Goal: Task Accomplishment & Management: Manage account settings

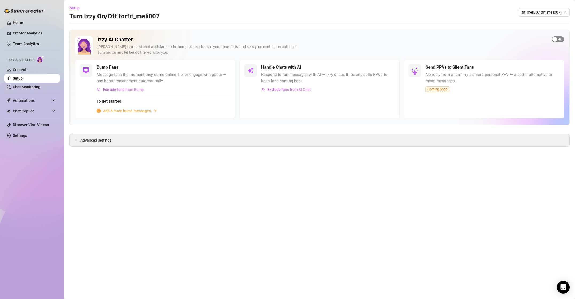
click at [558, 38] on span "button" at bounding box center [558, 39] width 12 height 6
click at [138, 109] on span "Add 5 more bump messages" at bounding box center [127, 111] width 48 height 6
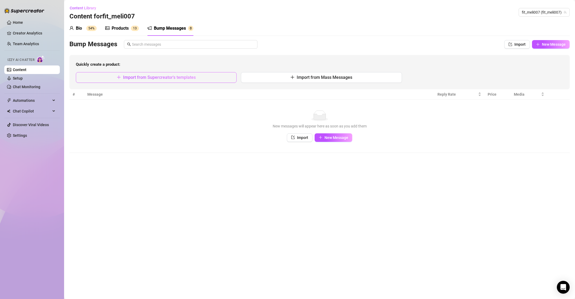
click at [214, 77] on button "Import from Supercreator's templates" at bounding box center [156, 77] width 161 height 11
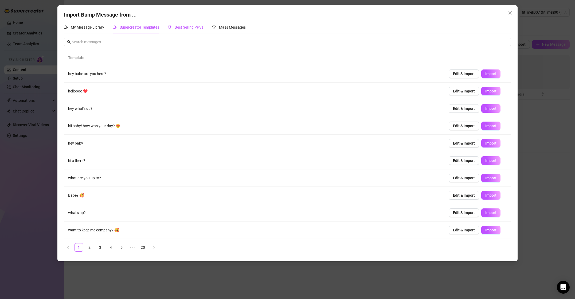
click at [191, 29] on span "Best Selling PPVs" at bounding box center [189, 27] width 29 height 4
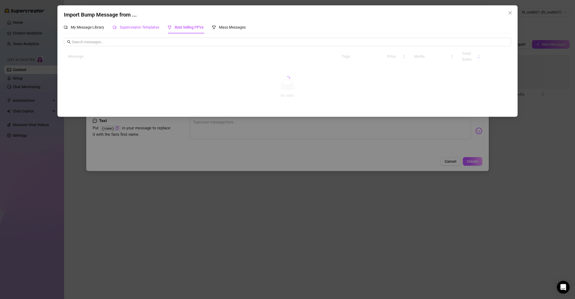
click at [149, 30] on div "Supercreator Templates" at bounding box center [136, 27] width 46 height 6
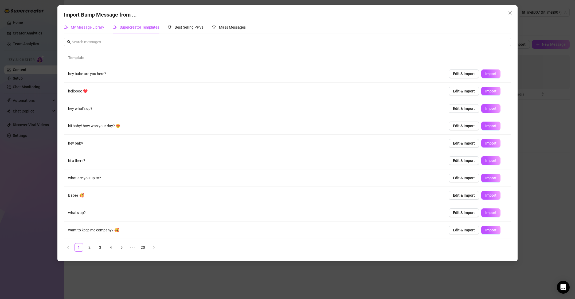
click at [78, 26] on span "My Message Library" at bounding box center [87, 27] width 33 height 4
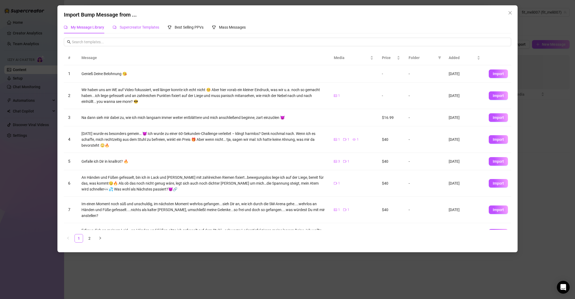
click at [134, 26] on span "Supercreator Templates" at bounding box center [140, 27] width 40 height 4
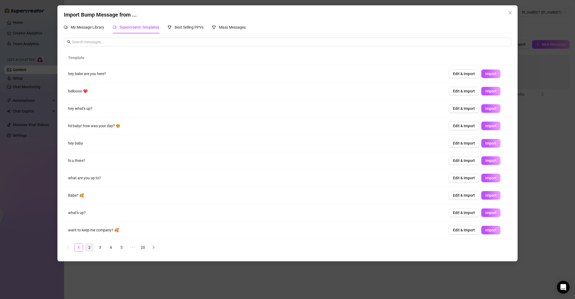
click at [92, 248] on link "2" at bounding box center [89, 247] width 8 height 8
click at [102, 246] on link "3" at bounding box center [100, 247] width 8 height 8
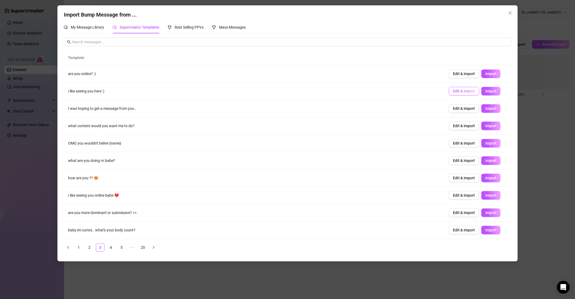
click at [460, 90] on span "Edit & Import" at bounding box center [464, 91] width 22 height 4
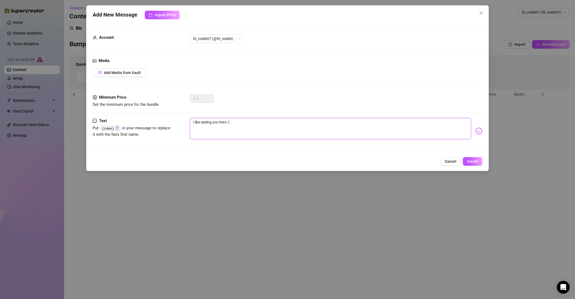
click at [261, 130] on textarea "i like seeing you here :)" at bounding box center [330, 128] width 281 height 21
type textarea "B"
type textarea "Bi"
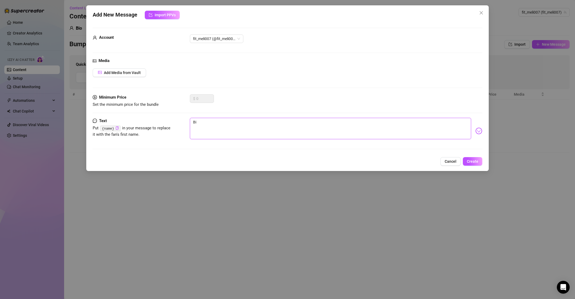
type textarea "Bis"
type textarea "Bist"
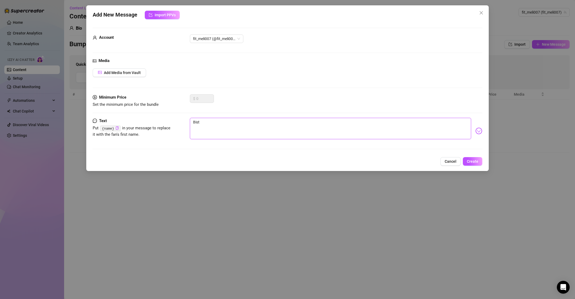
type textarea "Bist"
type textarea "Bist D"
type textarea "Bist Du"
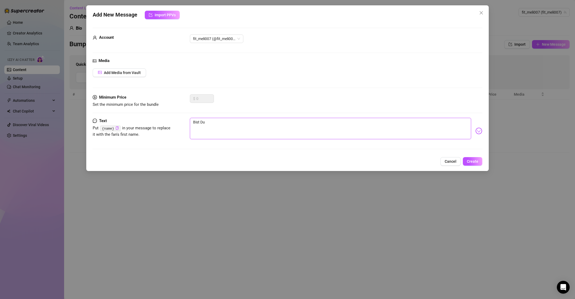
type textarea "Bist Du"
type textarea "Bist Du o"
type textarea "Bist Du on"
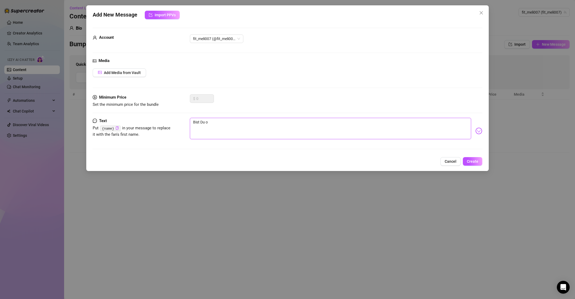
type textarea "Bist Du on"
type textarea "Bist Du onl"
type textarea "Bist Du onli"
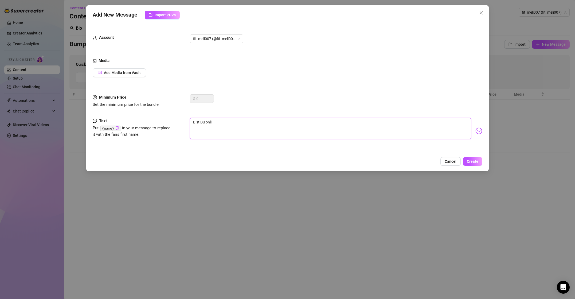
type textarea "Bist Du onlin"
type textarea "Bist Du online"
type textarea "Bist Du online?"
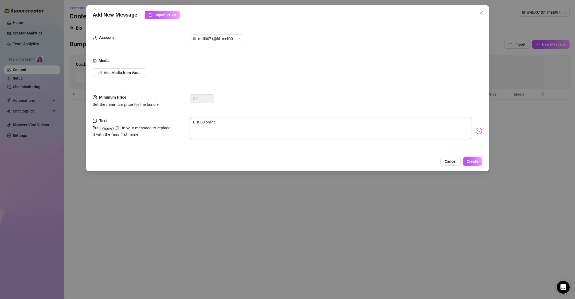
type textarea "Bist Du online?"
type textarea "Bist Du online? :"
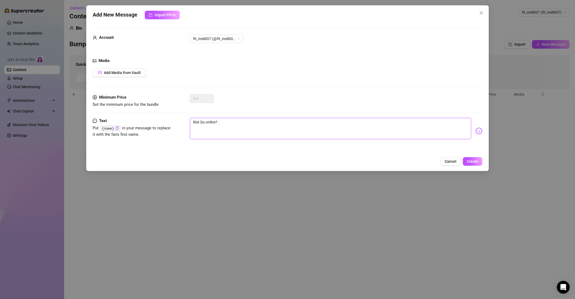
type textarea "Bist Du online? :)"
click at [478, 160] on button "Create" at bounding box center [473, 161] width 20 height 9
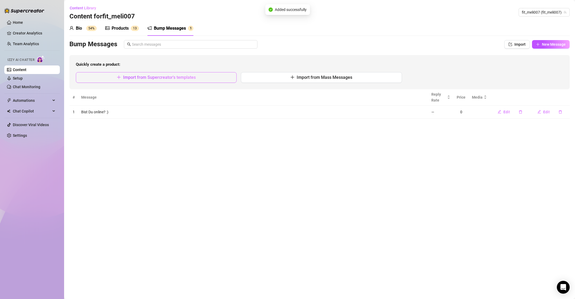
click at [170, 77] on span "Import from Supercreator's templates" at bounding box center [159, 77] width 73 height 5
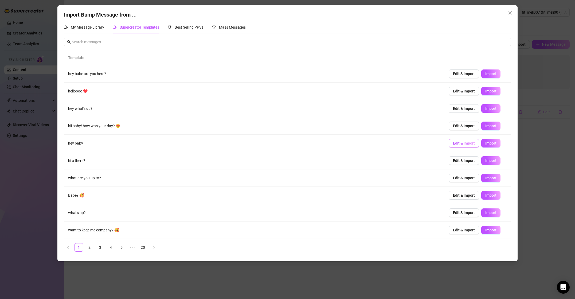
click at [464, 144] on span "Edit & Import" at bounding box center [464, 143] width 22 height 4
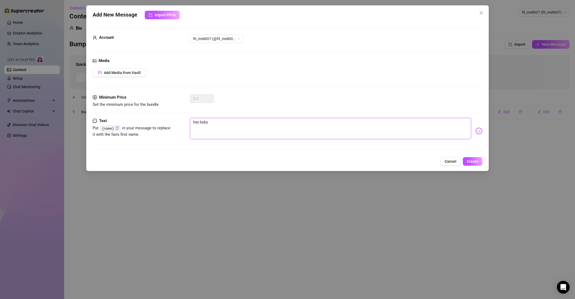
click at [344, 131] on textarea "hey baby" at bounding box center [330, 128] width 281 height 21
type textarea "H"
type textarea "He"
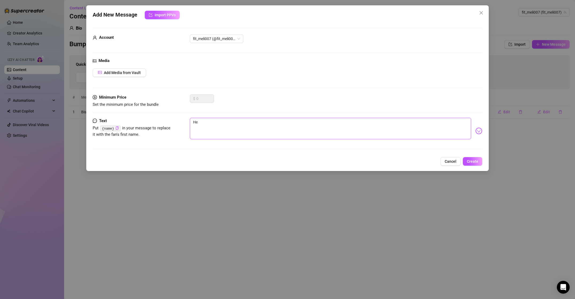
type textarea "Hey"
type textarea "Hey m"
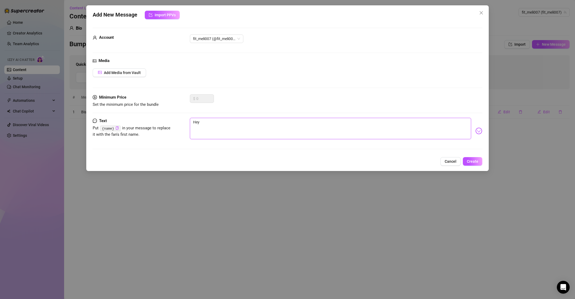
type textarea "Hey m"
type textarea "Hey me"
type textarea "Hey [PERSON_NAME]"
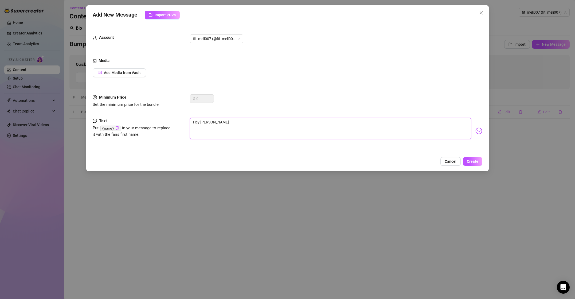
type textarea "Hey mein"
type textarea "Hey mein L"
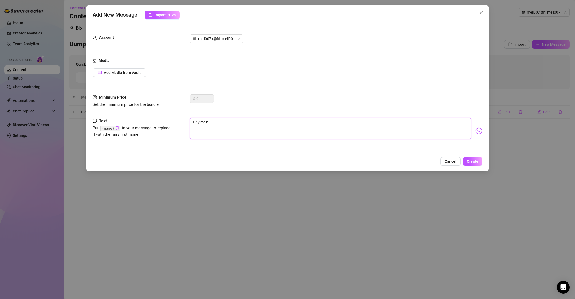
type textarea "Hey mein L"
type textarea "Hey mein Li"
type textarea "Hey mein Lie"
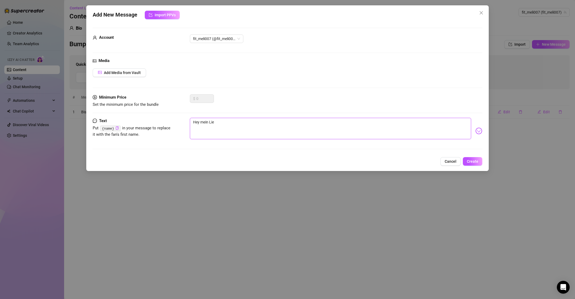
type textarea "Hey mein Lieb"
type textarea "Hey mein Liebe"
type textarea "Hey mein Lieber"
click at [479, 164] on button "Create" at bounding box center [473, 161] width 20 height 9
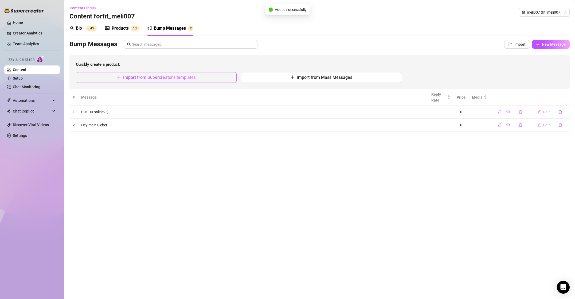
click at [150, 78] on span "Import from Supercreator's templates" at bounding box center [159, 77] width 73 height 5
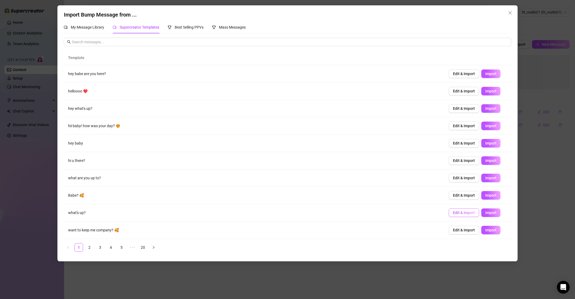
click at [464, 213] on span "Edit & Import" at bounding box center [464, 213] width 22 height 4
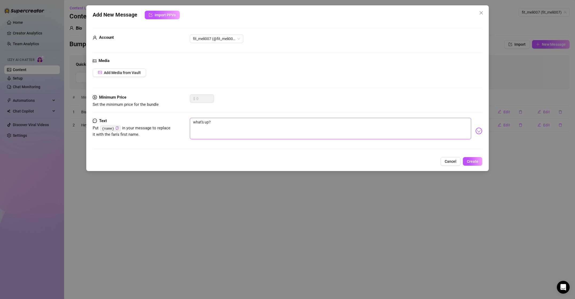
click at [355, 131] on textarea "what's up?" at bounding box center [330, 128] width 281 height 21
type textarea "W"
type textarea "Wi"
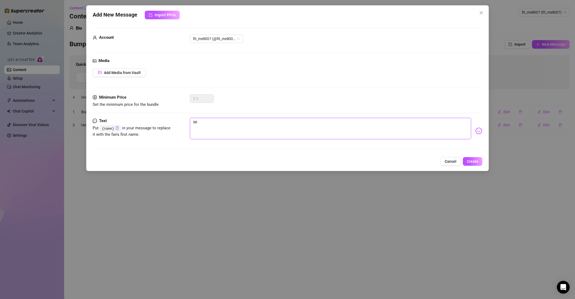
type textarea "Wie"
type textarea "Wie g"
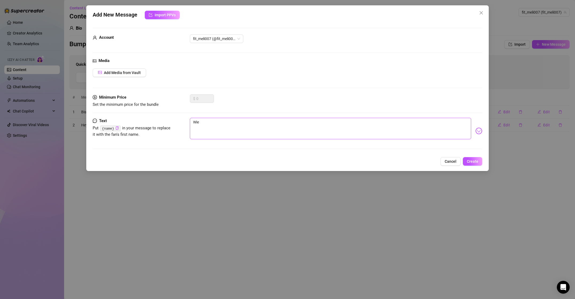
type textarea "Wie g"
type textarea "Wie ge"
type textarea "Wie geh"
type textarea "Wie geht"
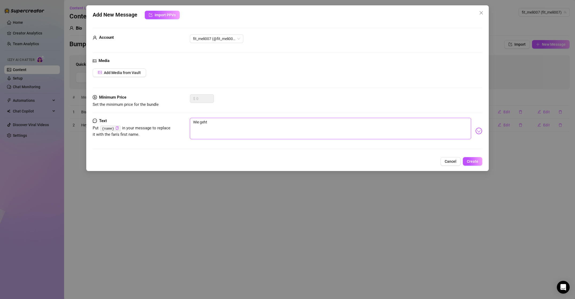
type textarea "Wie geht'"
type textarea "Wie geht's"
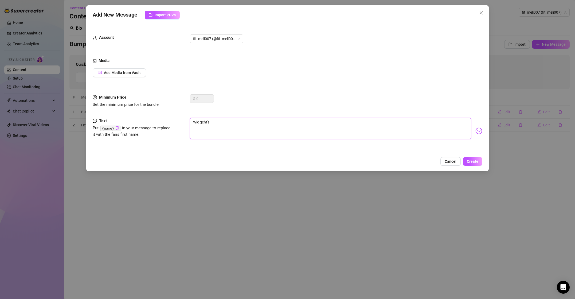
type textarea "Wie geht's"
type textarea "Wie geht's w"
type textarea "[PERSON_NAME] geht's wi"
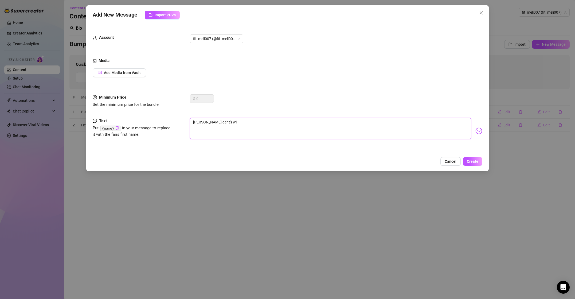
type textarea "Wie geht's wie"
type textarea "Wie geht's wie s"
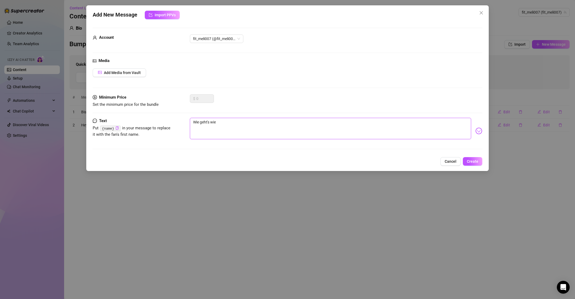
type textarea "Wie geht's wie s"
type textarea "Wie geht's wie st"
type textarea "Wie geht's wie ste"
type textarea "Wie geht's wie steh"
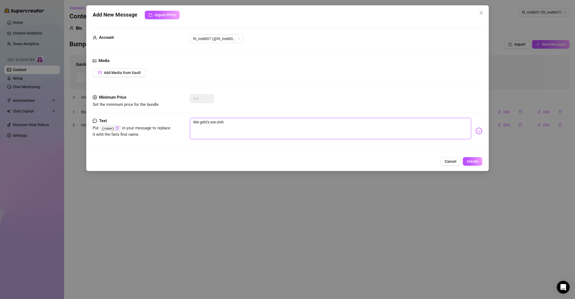
type textarea "Wie geht's wie steht"
type textarea "Wie geht's wie steht'"
type textarea "[PERSON_NAME] geht's wie steht's"
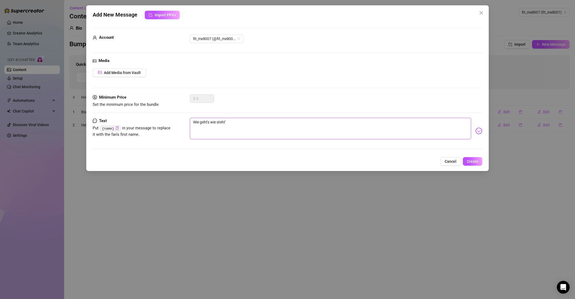
type textarea "[PERSON_NAME] geht's wie steht's"
type textarea "[PERSON_NAME] geht's wie steht's?"
click at [479, 161] on button "Create" at bounding box center [473, 161] width 20 height 9
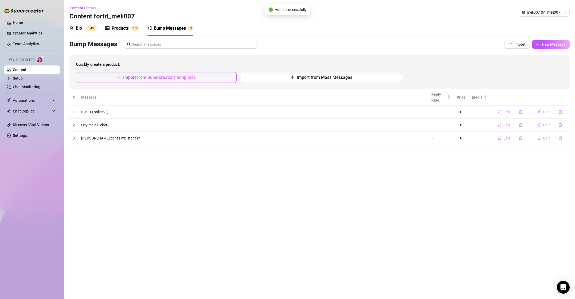
click at [133, 80] on button "Import from Supercreator's templates" at bounding box center [156, 77] width 161 height 11
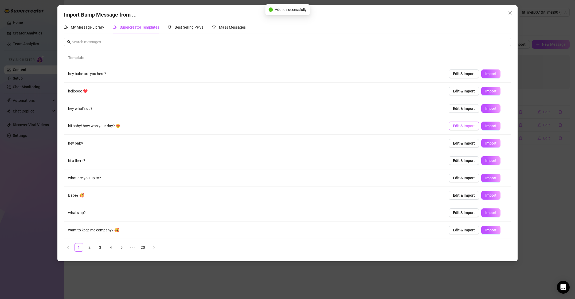
click at [463, 125] on span "Edit & Import" at bounding box center [464, 126] width 22 height 4
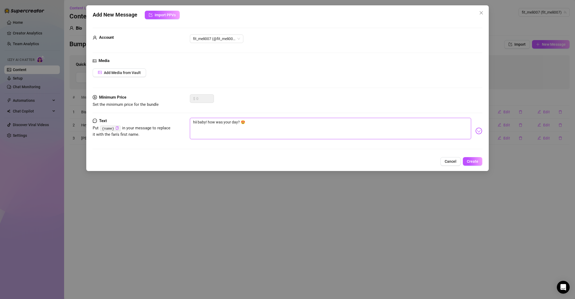
click at [359, 130] on textarea "hii baby! how was your day? 😍" at bounding box center [330, 128] width 281 height 21
type textarea "N"
type textarea "Na"
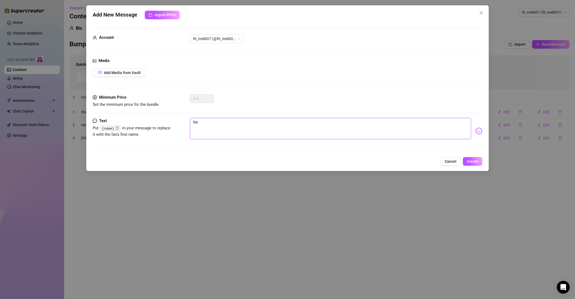
type textarea "Na m"
type textarea "Na me"
type textarea "Na mei"
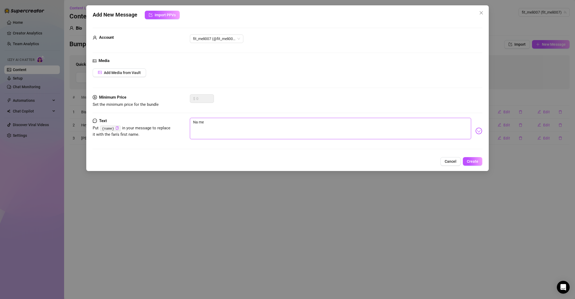
type textarea "Na mei"
type textarea "Na mein"
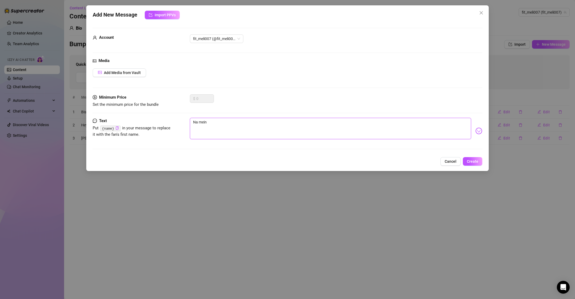
type textarea "Na mein l"
type textarea "Na mein li"
type textarea "Na mein lie"
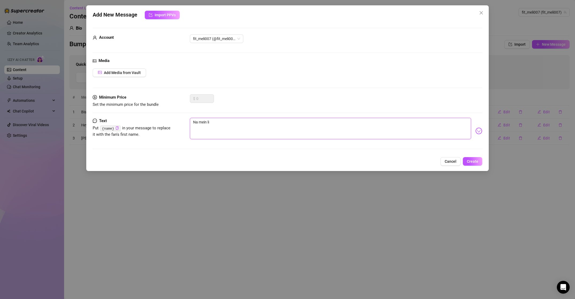
type textarea "Na mein lie"
type textarea "Na mein lieb"
type textarea "Na mein liebe"
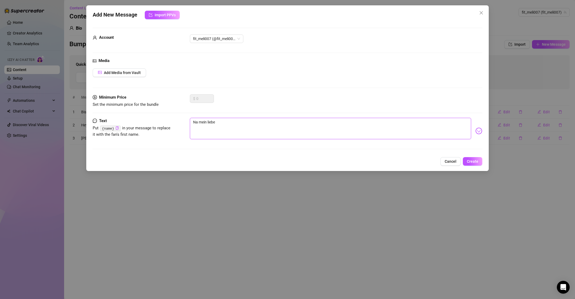
type textarea "Na mein lieber"
type textarea "Na mein liebe"
type textarea "Na mein lieb"
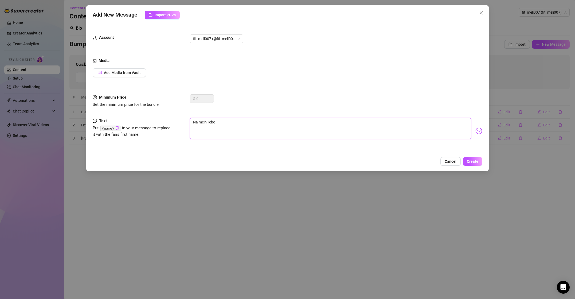
type textarea "Na mein lieb"
type textarea "Na mein lie"
type textarea "Na mein li"
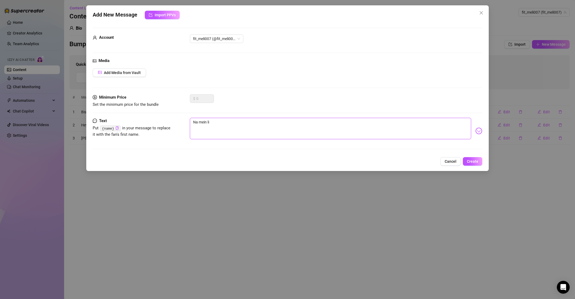
type textarea "Na mein l"
type textarea "Na mein"
type textarea "Na mein L"
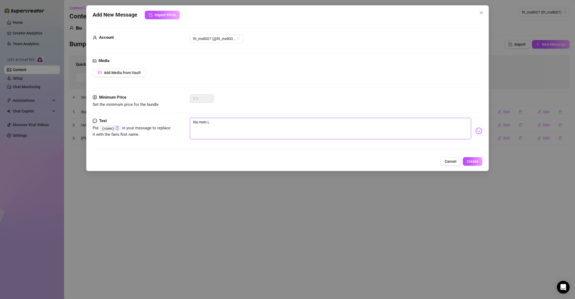
type textarea "Na mein Li"
type textarea "Na mein Lie"
type textarea "Na mein Lieb"
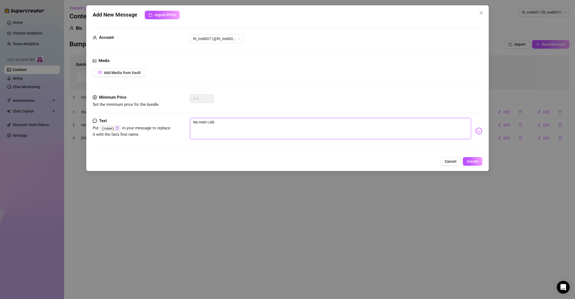
type textarea "Na mein Liebe"
type textarea "Na mein Lieber"
type textarea "Na mein Lieber,"
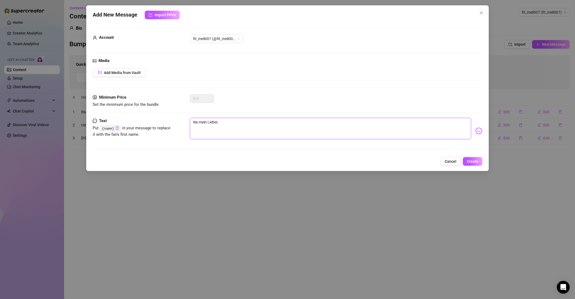
type textarea "Na mein Lieber,"
type textarea "Na mein Lieber, i"
type textarea "Na mein Lieber,"
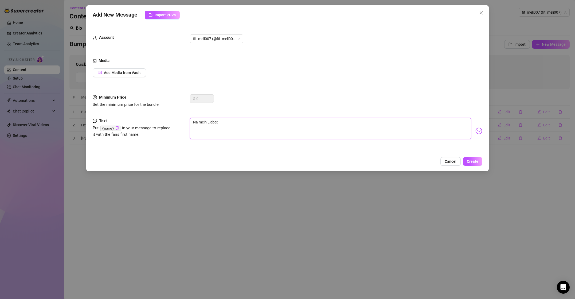
type textarea "Na mein Lieber, w"
type textarea "Na mein Lieber, [GEOGRAPHIC_DATA]"
type textarea "Na mein Lieber, wie"
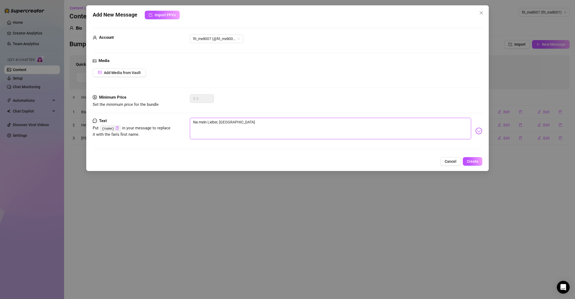
type textarea "Na mein Lieber, wie"
type textarea "Na mein Lieber, wie w"
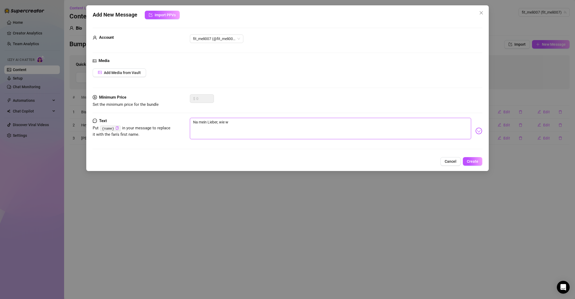
type textarea "Na mein Lieber, wie wa"
type textarea "Na mein Lieber, wie war"
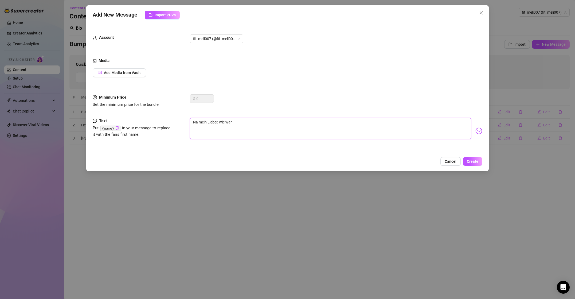
type textarea "Na mein Lieber, wie war"
type textarea "Na mein Lieber, wie war d"
type textarea "Na mein Lieber, wie war de"
type textarea "Na mein Lieber, wie war dei"
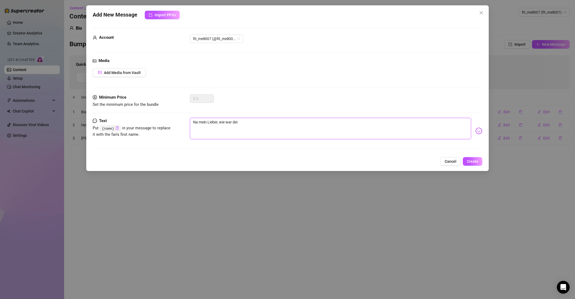
type textarea "Na mein Lieber, wie war dein"
type textarea "Na mein Lieber, wie war dein T"
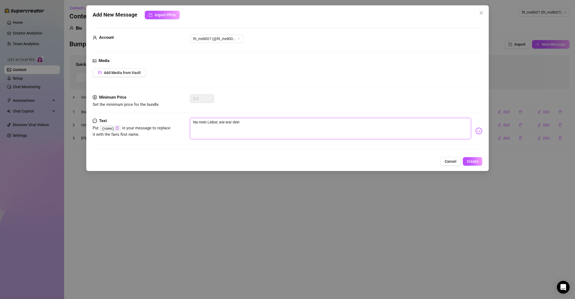
type textarea "Na mein Lieber, wie war dein T"
type textarea "Na mein Lieber, wie war dein Ta"
type textarea "Na mein Lieber, wie war dein Tag"
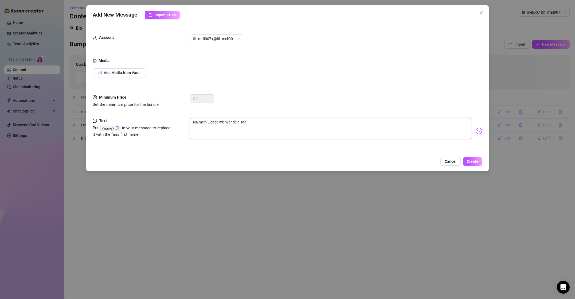
type textarea "Na mein Lieber, wie war dein Tag="
type textarea "Na mein Lieber, wie war dein Tag"
type textarea "Na mein Lieber, wie war dein Tag?"
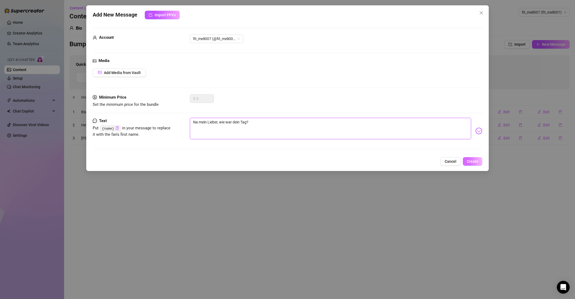
type textarea "Na mein Lieber, wie war dein Tag?"
click at [480, 161] on button "Create" at bounding box center [473, 161] width 20 height 9
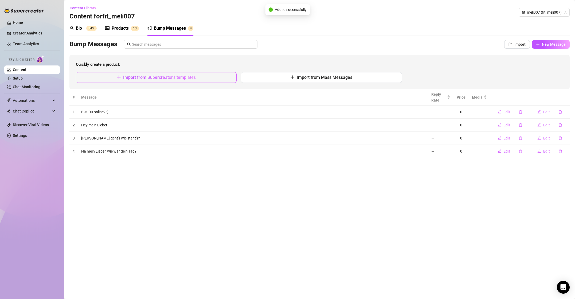
click at [153, 77] on span "Import from Supercreator's templates" at bounding box center [159, 77] width 73 height 5
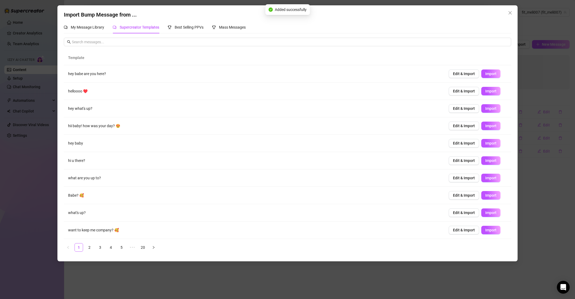
click at [94, 249] on ul "1 2 3 4 5 ••• 20" at bounding box center [287, 247] width 447 height 9
click at [92, 249] on link "2" at bounding box center [89, 247] width 8 height 8
click at [473, 108] on span "Edit & Import" at bounding box center [464, 108] width 22 height 4
type textarea "Hi, {name} 🥰"
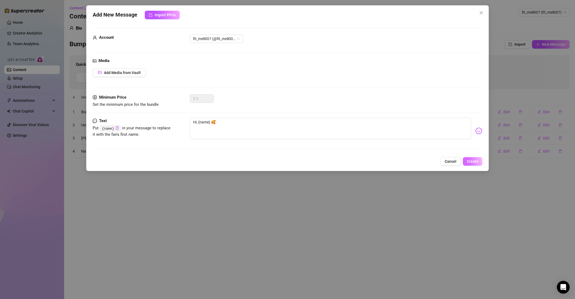
click at [475, 162] on span "Create" at bounding box center [472, 161] width 11 height 4
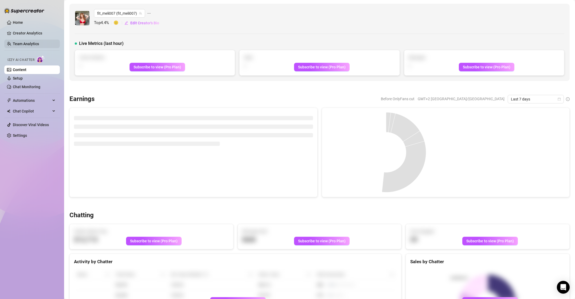
click at [31, 42] on link "Team Analytics" at bounding box center [26, 44] width 26 height 4
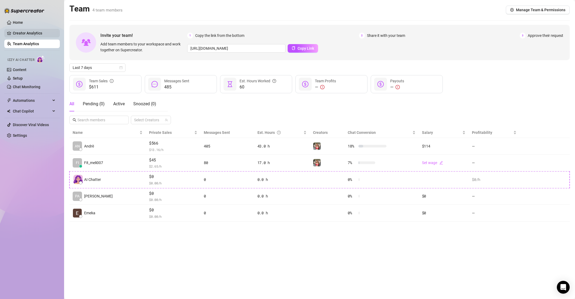
click at [31, 31] on link "Creator Analytics" at bounding box center [34, 33] width 43 height 9
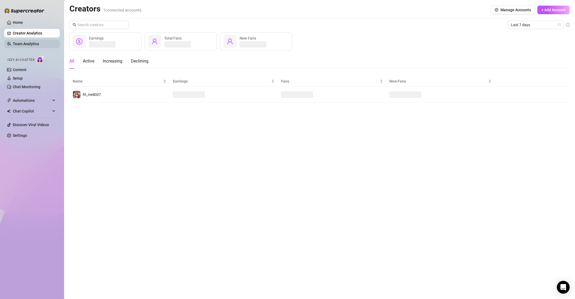
click at [34, 46] on link "Team Analytics" at bounding box center [26, 44] width 26 height 4
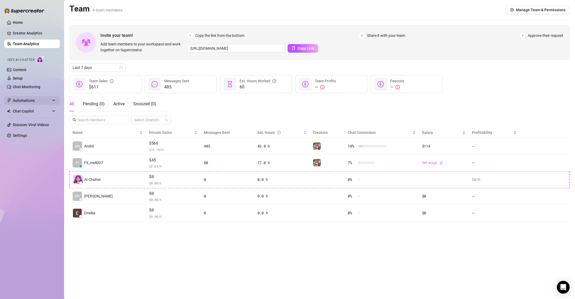
click at [34, 96] on span "Automations" at bounding box center [32, 100] width 38 height 9
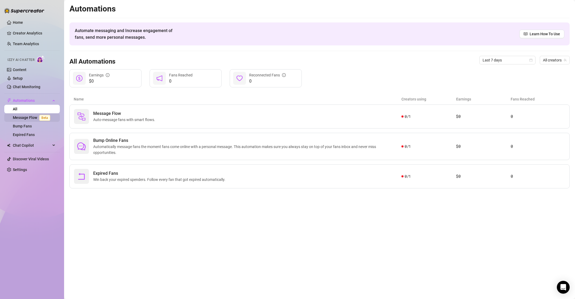
click at [33, 117] on link "Message Flow Beta" at bounding box center [33, 117] width 40 height 4
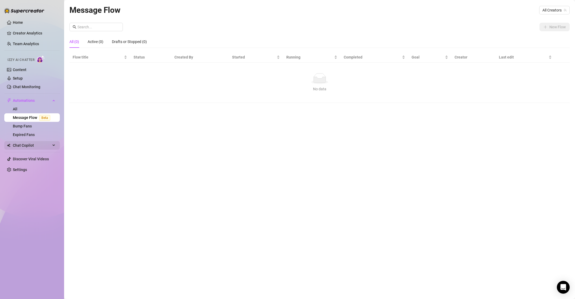
click at [30, 147] on span "Chat Copilot" at bounding box center [32, 145] width 38 height 9
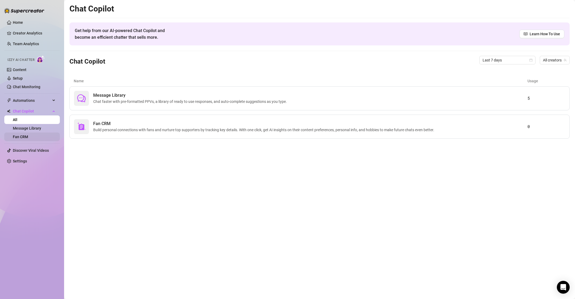
click at [25, 138] on link "Fan CRM" at bounding box center [20, 137] width 15 height 4
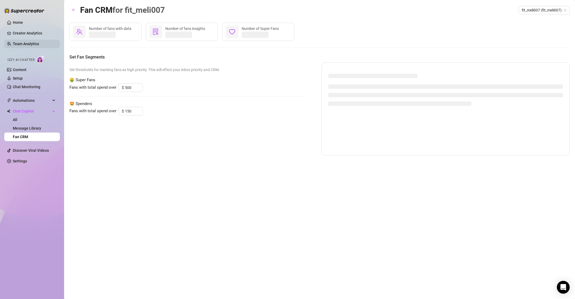
click at [25, 42] on link "Team Analytics" at bounding box center [26, 44] width 26 height 4
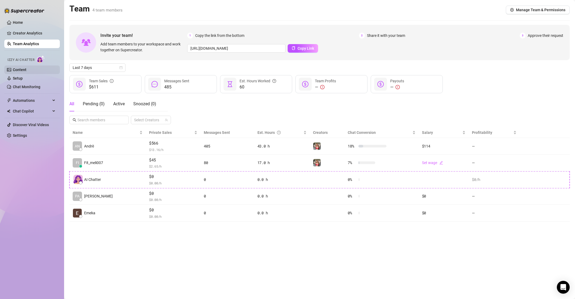
click at [18, 71] on link "Content" at bounding box center [20, 70] width 14 height 4
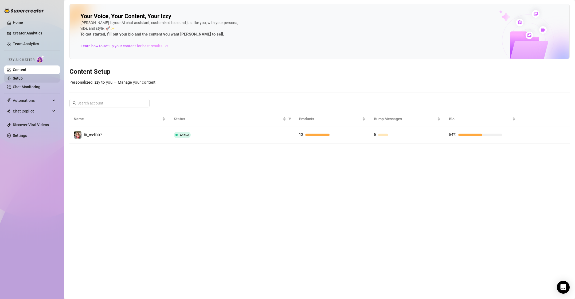
click at [23, 80] on link "Setup" at bounding box center [18, 78] width 10 height 4
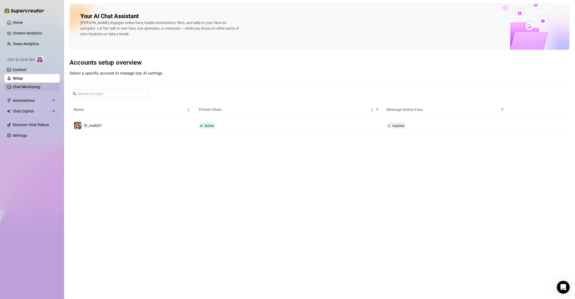
click at [31, 89] on link "Chat Monitoring" at bounding box center [27, 87] width 28 height 4
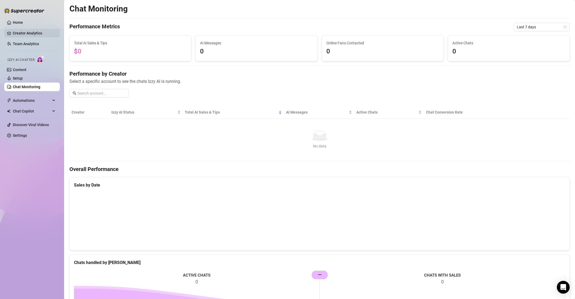
click at [36, 36] on link "Creator Analytics" at bounding box center [34, 33] width 43 height 9
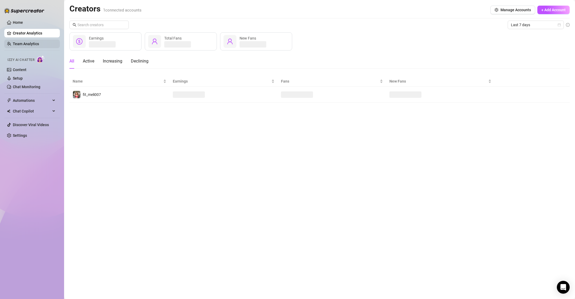
click at [34, 42] on link "Team Analytics" at bounding box center [26, 44] width 26 height 4
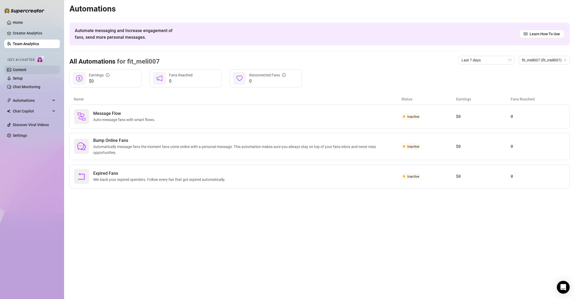
click at [21, 68] on link "Content" at bounding box center [20, 70] width 14 height 4
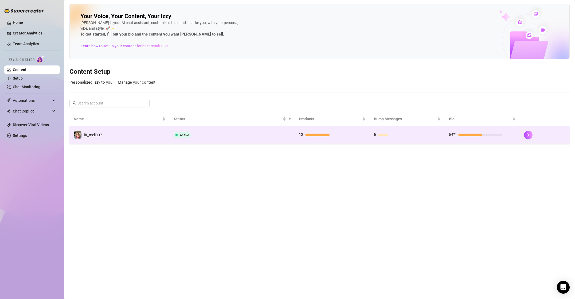
click at [256, 132] on div "Active" at bounding box center [232, 135] width 116 height 6
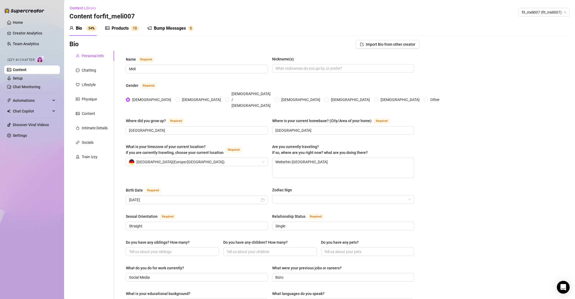
click at [21, 68] on link "Content" at bounding box center [20, 70] width 14 height 4
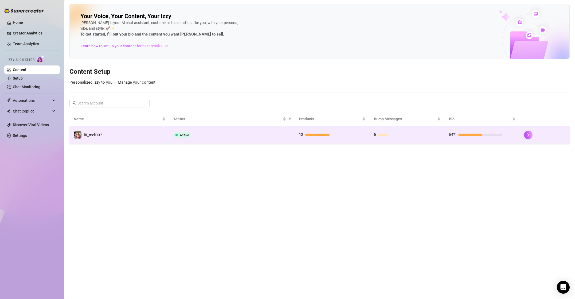
click at [178, 136] on span "Active" at bounding box center [182, 135] width 17 height 6
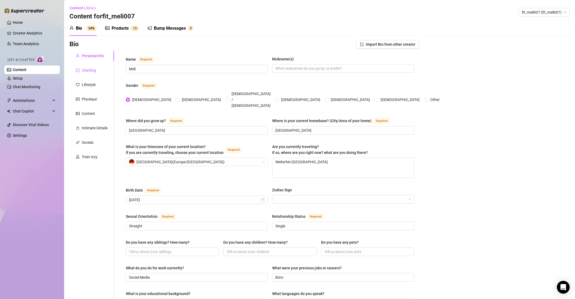
click at [86, 68] on div "Chatting" at bounding box center [89, 70] width 14 height 6
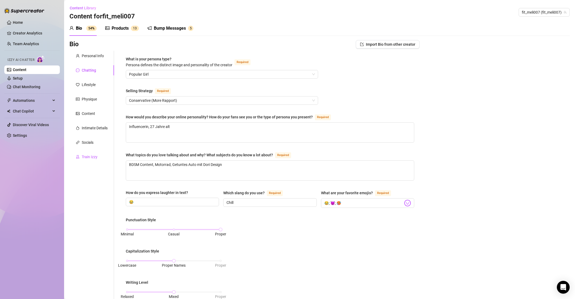
click at [96, 155] on div "Train Izzy" at bounding box center [90, 157] width 16 height 6
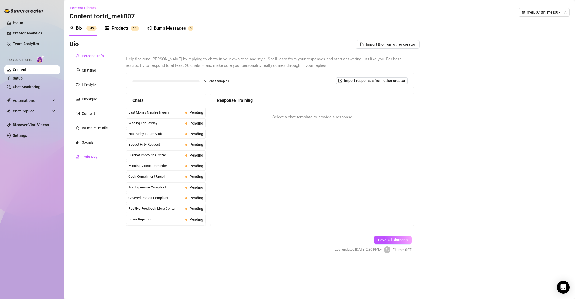
click at [99, 59] on div "Personal Info" at bounding box center [93, 56] width 22 height 6
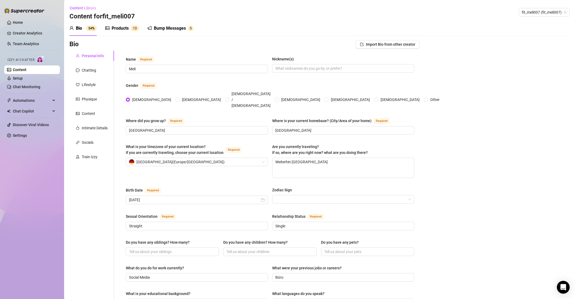
click at [161, 29] on div "Bump Messages" at bounding box center [170, 28] width 32 height 6
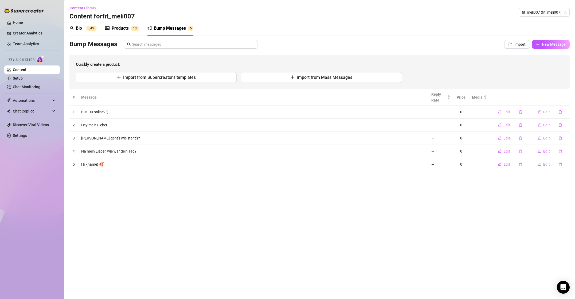
click at [128, 28] on div "Products" at bounding box center [120, 28] width 17 height 6
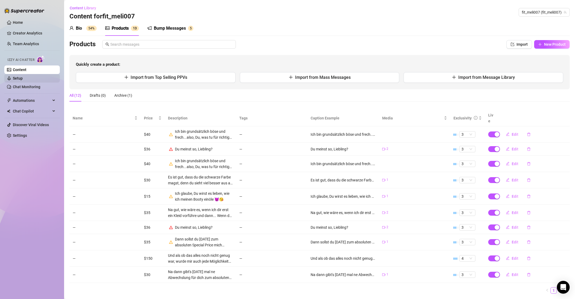
click at [23, 80] on link "Setup" at bounding box center [18, 78] width 10 height 4
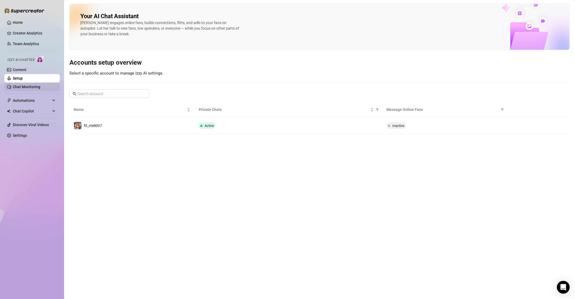
click at [34, 88] on link "Chat Monitoring" at bounding box center [27, 87] width 28 height 4
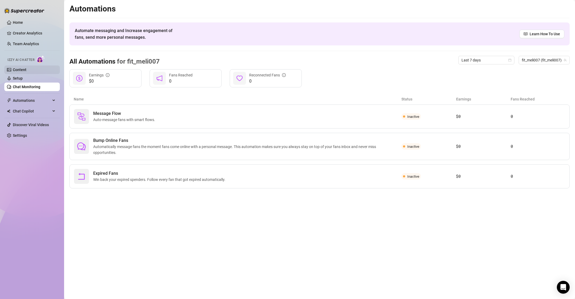
click at [26, 72] on link "Content" at bounding box center [20, 70] width 14 height 4
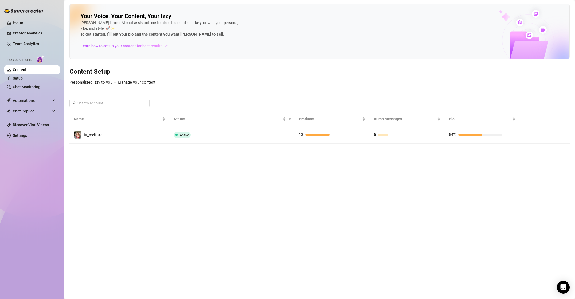
click at [40, 61] on img at bounding box center [41, 59] width 8 height 8
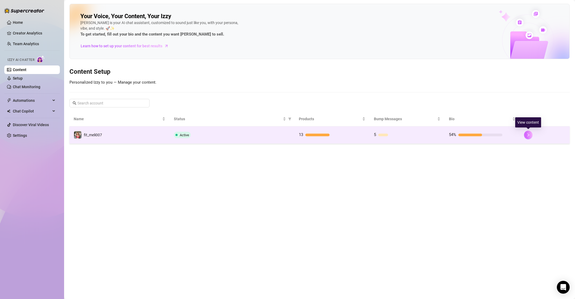
click at [532, 135] on button "button" at bounding box center [528, 135] width 9 height 9
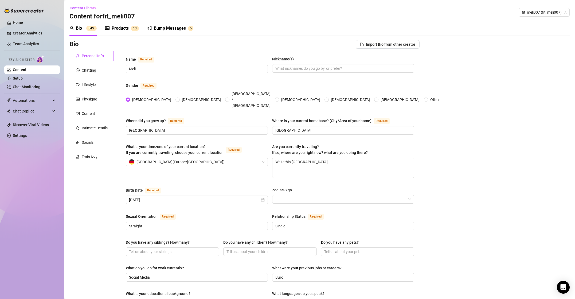
click at [118, 29] on div "Products" at bounding box center [120, 28] width 17 height 6
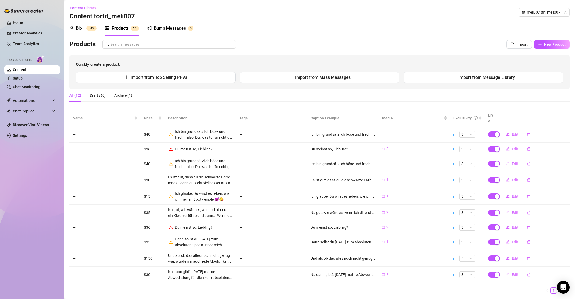
click at [80, 28] on div "Bio" at bounding box center [79, 28] width 6 height 6
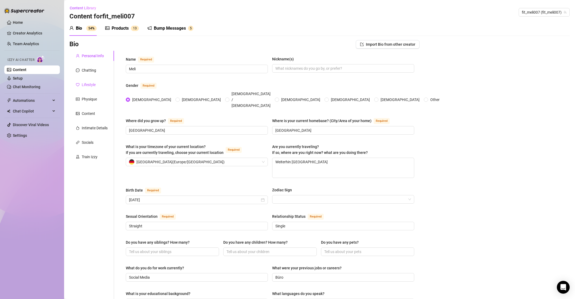
click at [93, 87] on div "Lifestyle" at bounding box center [89, 85] width 14 height 6
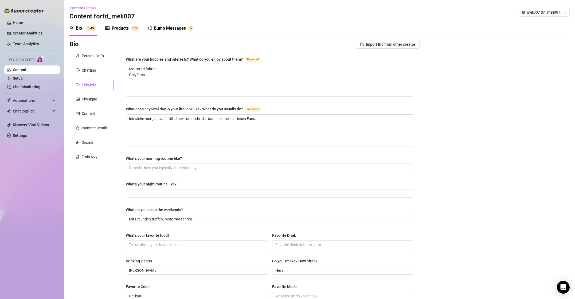
click at [91, 106] on div "Personal Info Chatting Lifestyle Physique Content Intimate Details Socials Trai…" at bounding box center [91, 231] width 45 height 360
click at [95, 101] on div "Physique" at bounding box center [89, 99] width 15 height 6
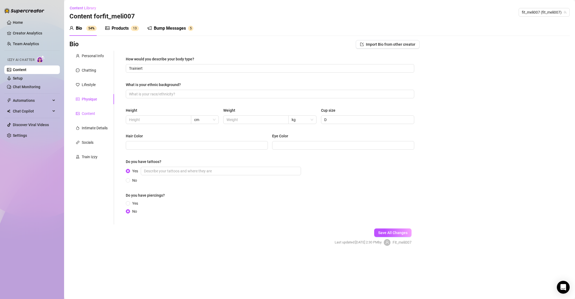
click at [88, 115] on div "Content" at bounding box center [88, 114] width 13 height 6
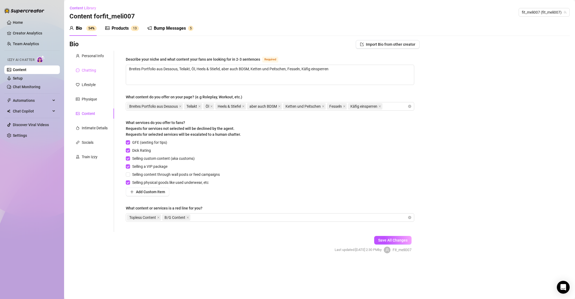
click at [90, 74] on div "Chatting" at bounding box center [91, 70] width 45 height 10
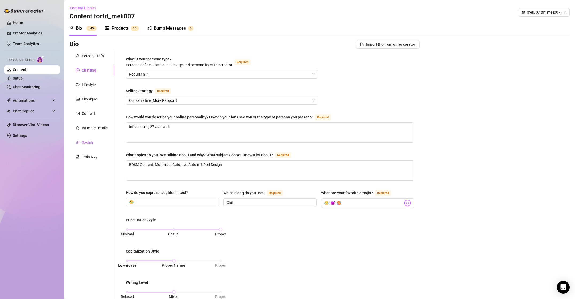
click at [85, 144] on div "Socials" at bounding box center [88, 142] width 12 height 6
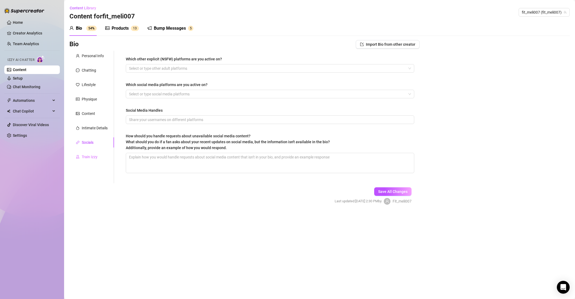
click at [91, 153] on div "Train Izzy" at bounding box center [91, 157] width 45 height 10
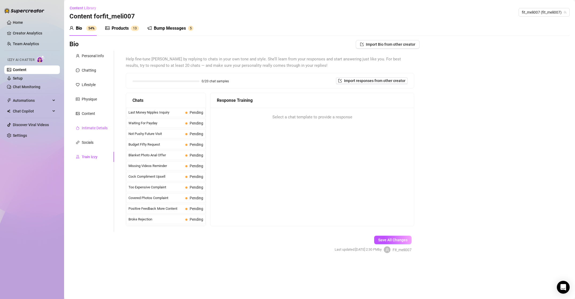
click at [93, 130] on div "Intimate Details" at bounding box center [95, 128] width 26 height 6
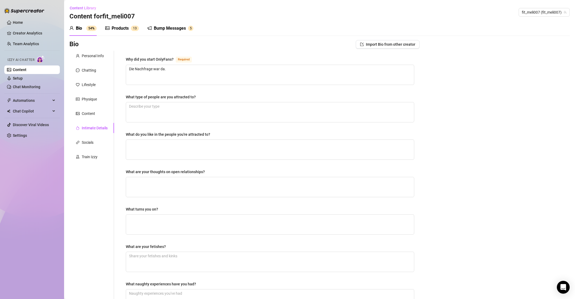
click at [157, 29] on div "Bump Messages" at bounding box center [170, 28] width 32 height 6
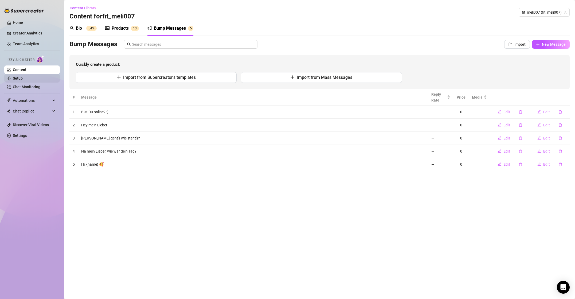
click at [23, 79] on link "Setup" at bounding box center [18, 78] width 10 height 4
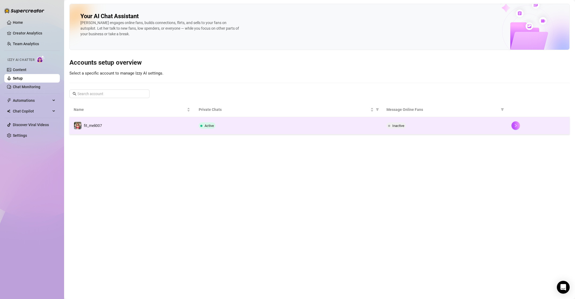
click at [126, 126] on td "fit_meli007" at bounding box center [131, 125] width 125 height 17
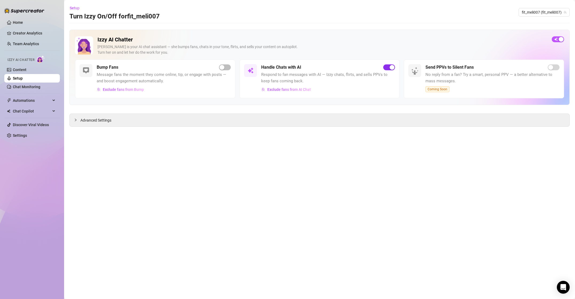
click at [390, 67] on div "button" at bounding box center [392, 67] width 5 height 5
